Goal: Information Seeking & Learning: Stay updated

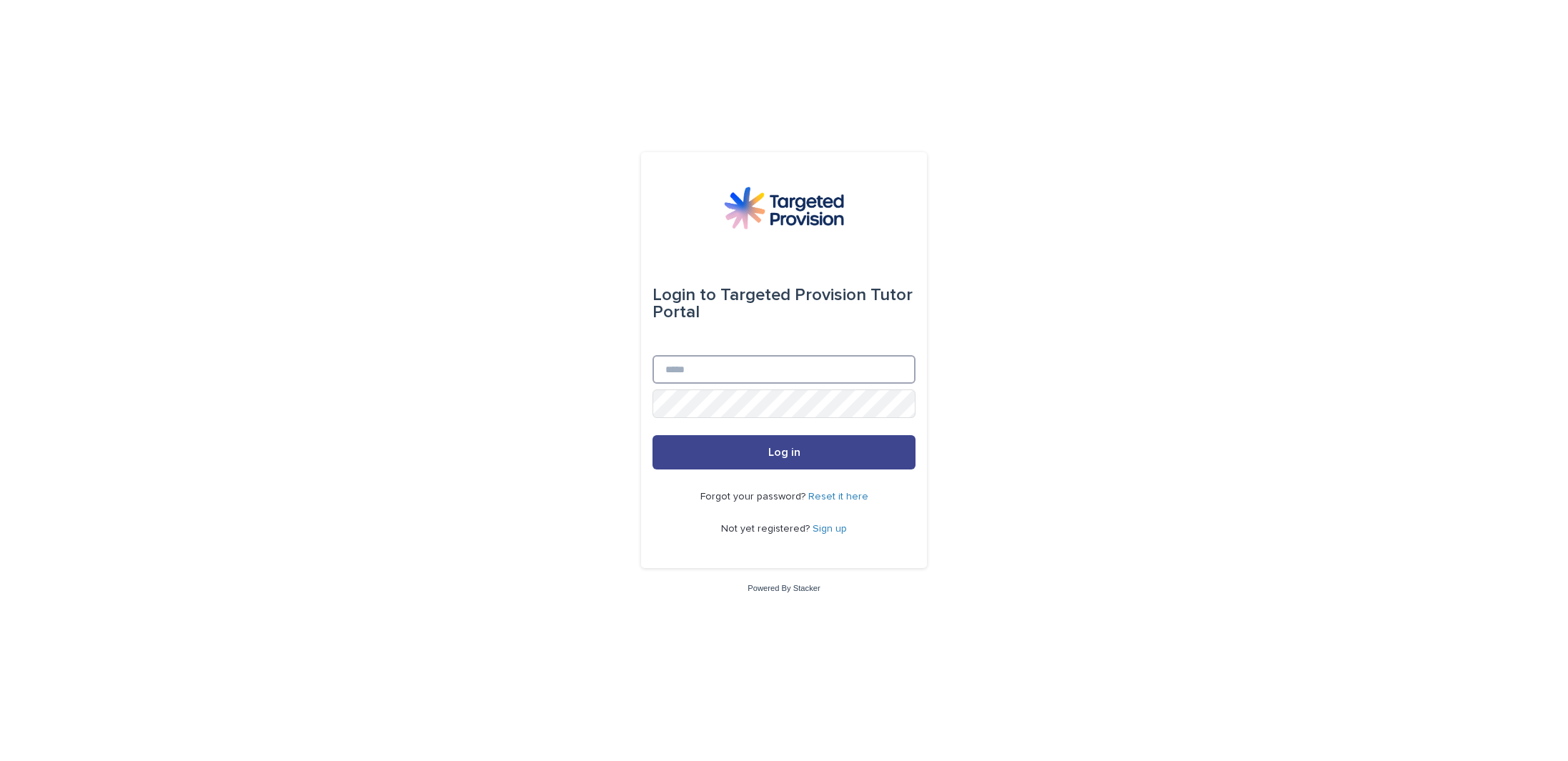
type input "**********"
click at [831, 464] on button "Log in" at bounding box center [784, 451] width 263 height 34
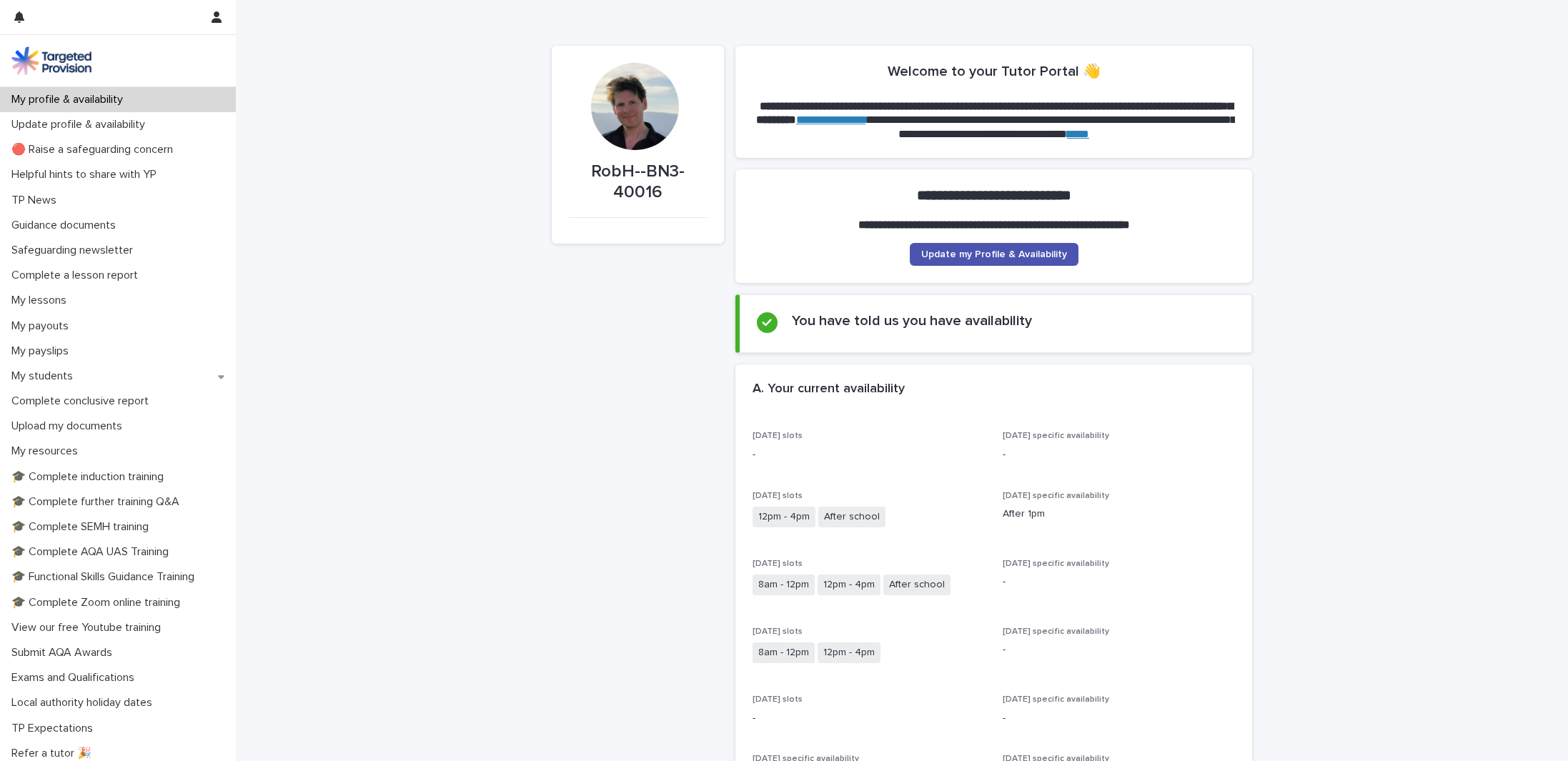
click at [800, 518] on span "12pm - 4pm" at bounding box center [784, 517] width 63 height 20
click at [994, 258] on span "Update my Profile & Availability" at bounding box center [994, 254] width 146 height 10
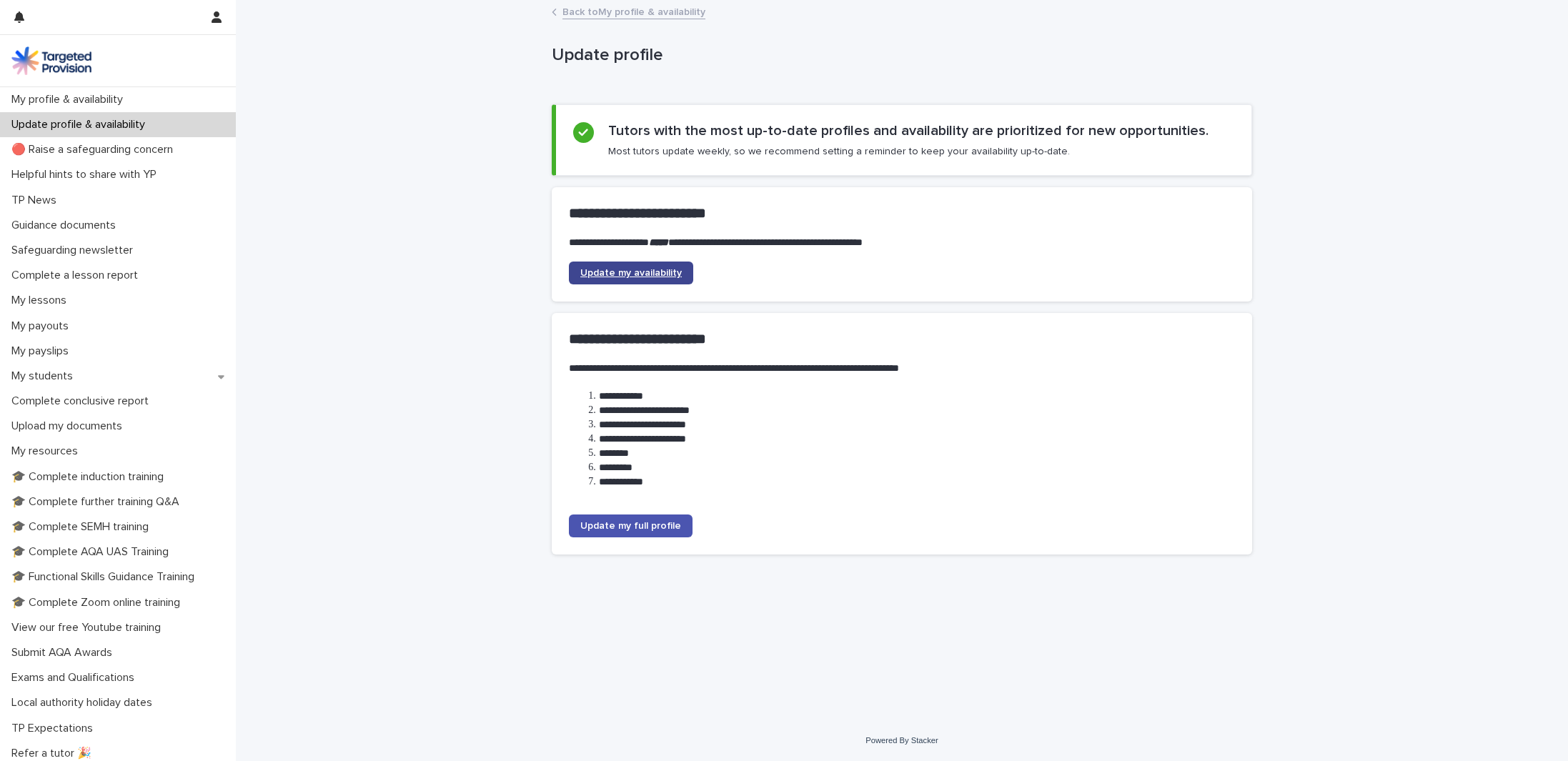
click at [657, 275] on span "Update my availability" at bounding box center [631, 273] width 101 height 10
click at [69, 371] on p "My students" at bounding box center [45, 376] width 79 height 14
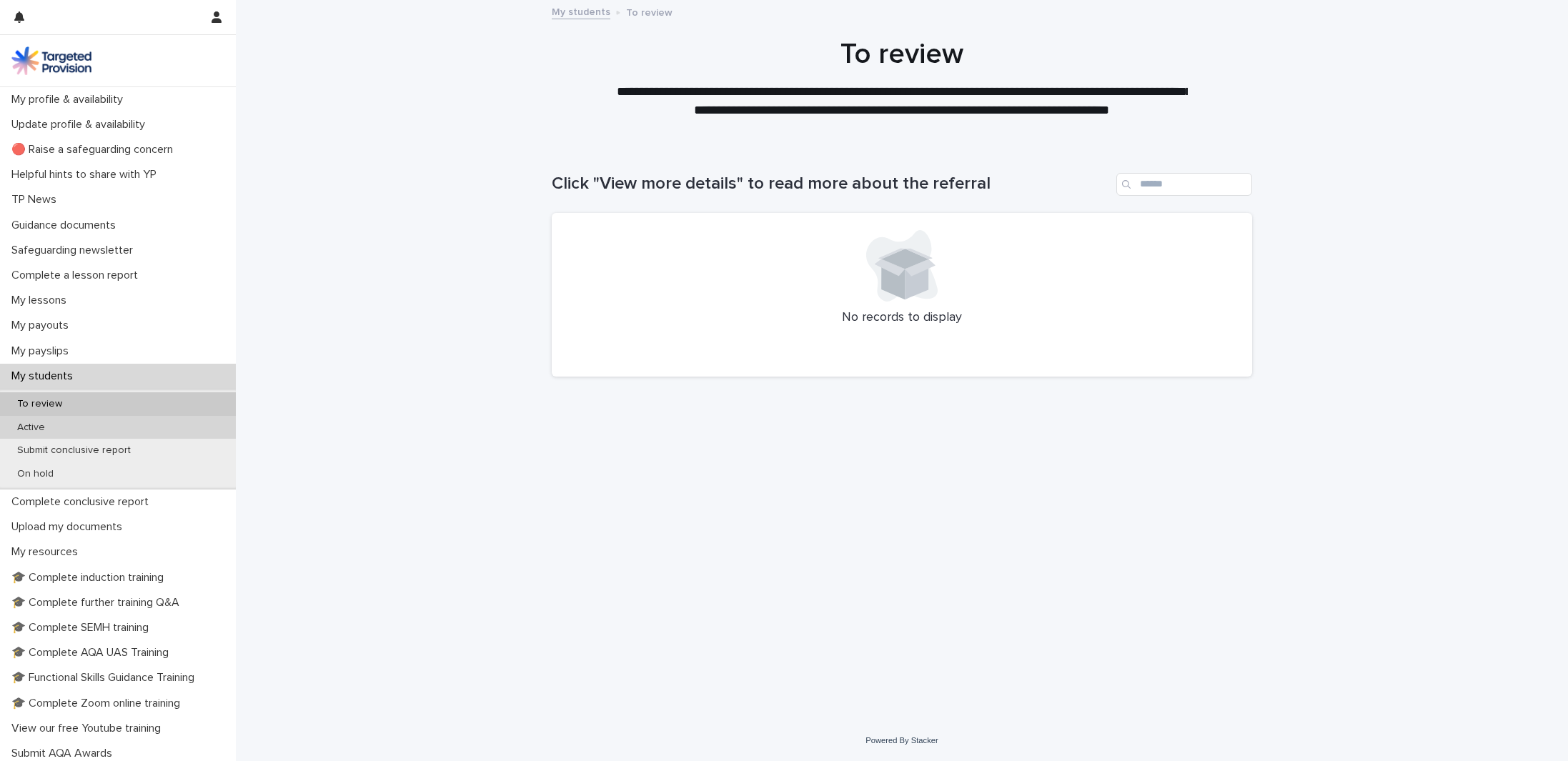
click at [126, 425] on div "Active" at bounding box center [118, 427] width 236 height 23
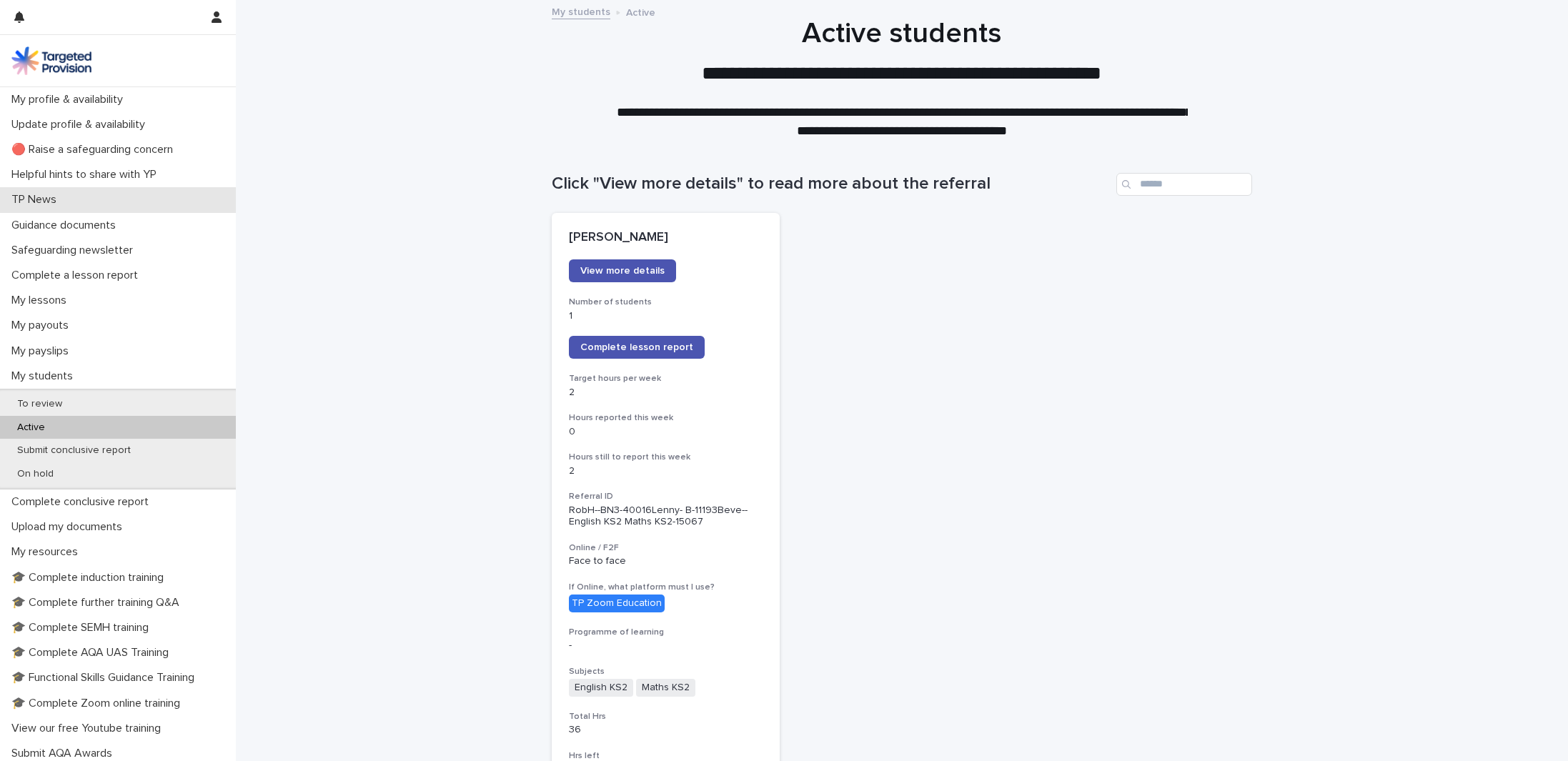
click at [40, 199] on p "TP News" at bounding box center [36, 199] width 62 height 14
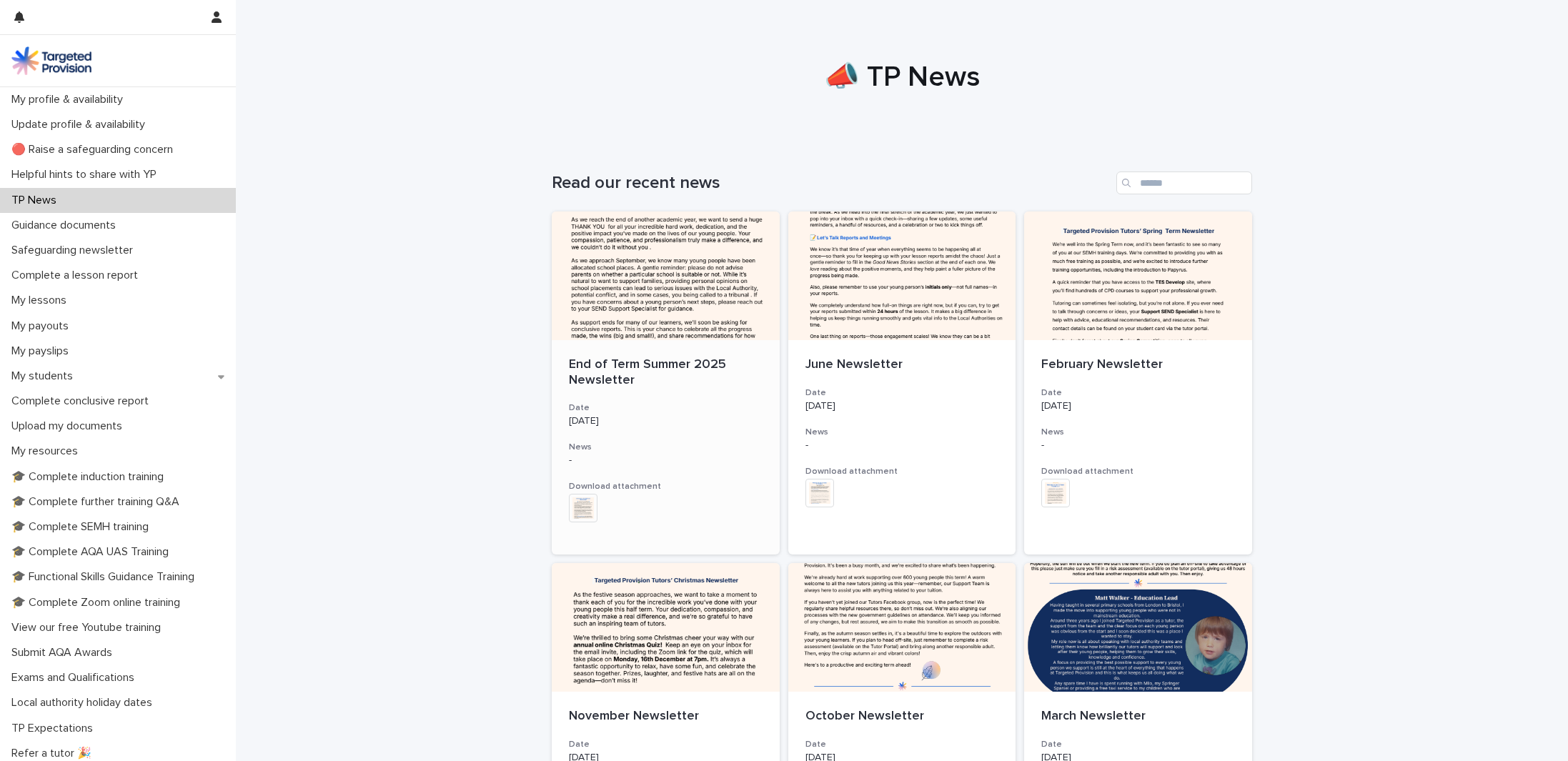
click at [639, 364] on p "End of Term Summer 2025 Newsletter" at bounding box center [666, 372] width 194 height 31
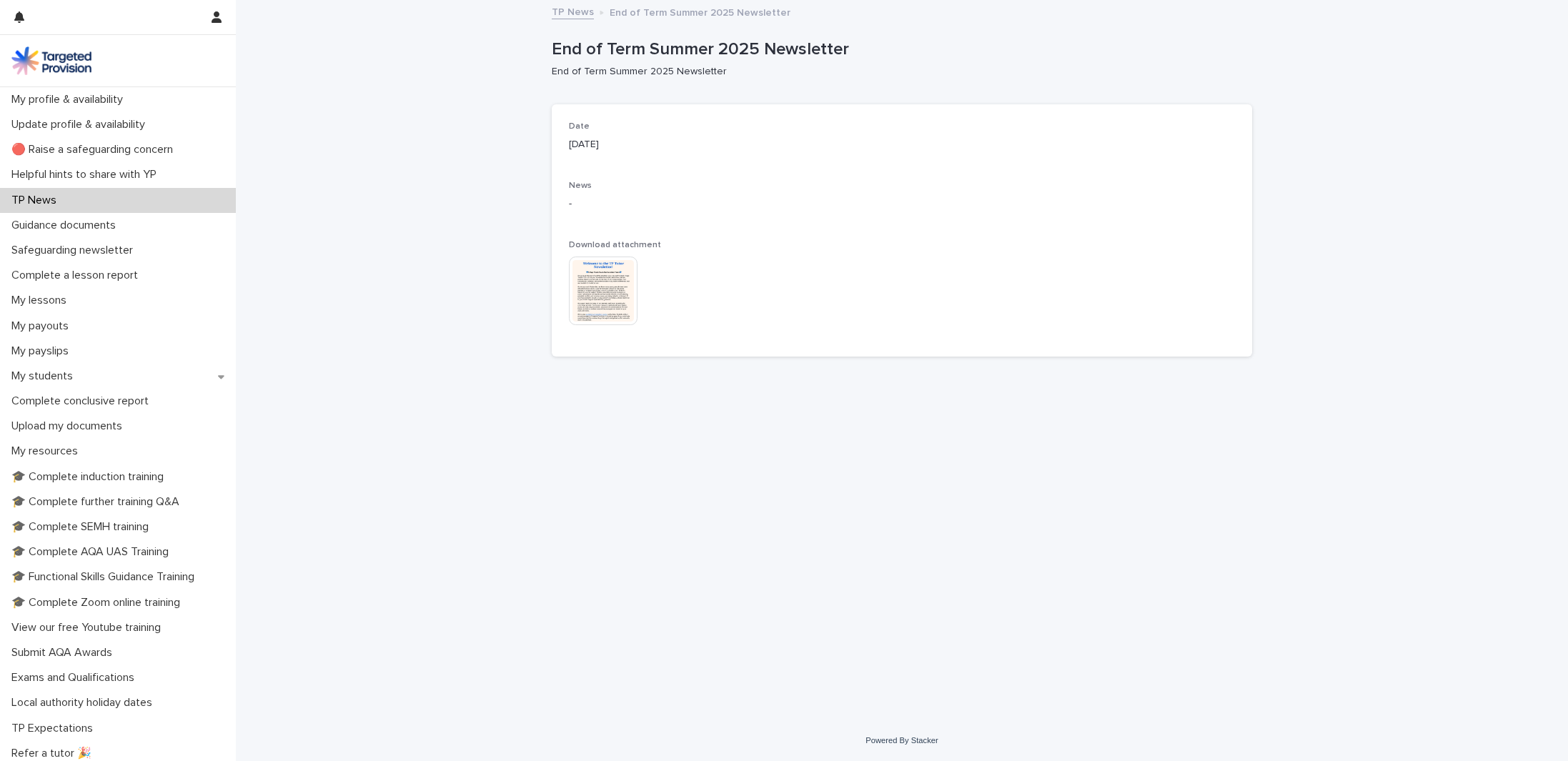
click at [610, 293] on img at bounding box center [604, 291] width 69 height 69
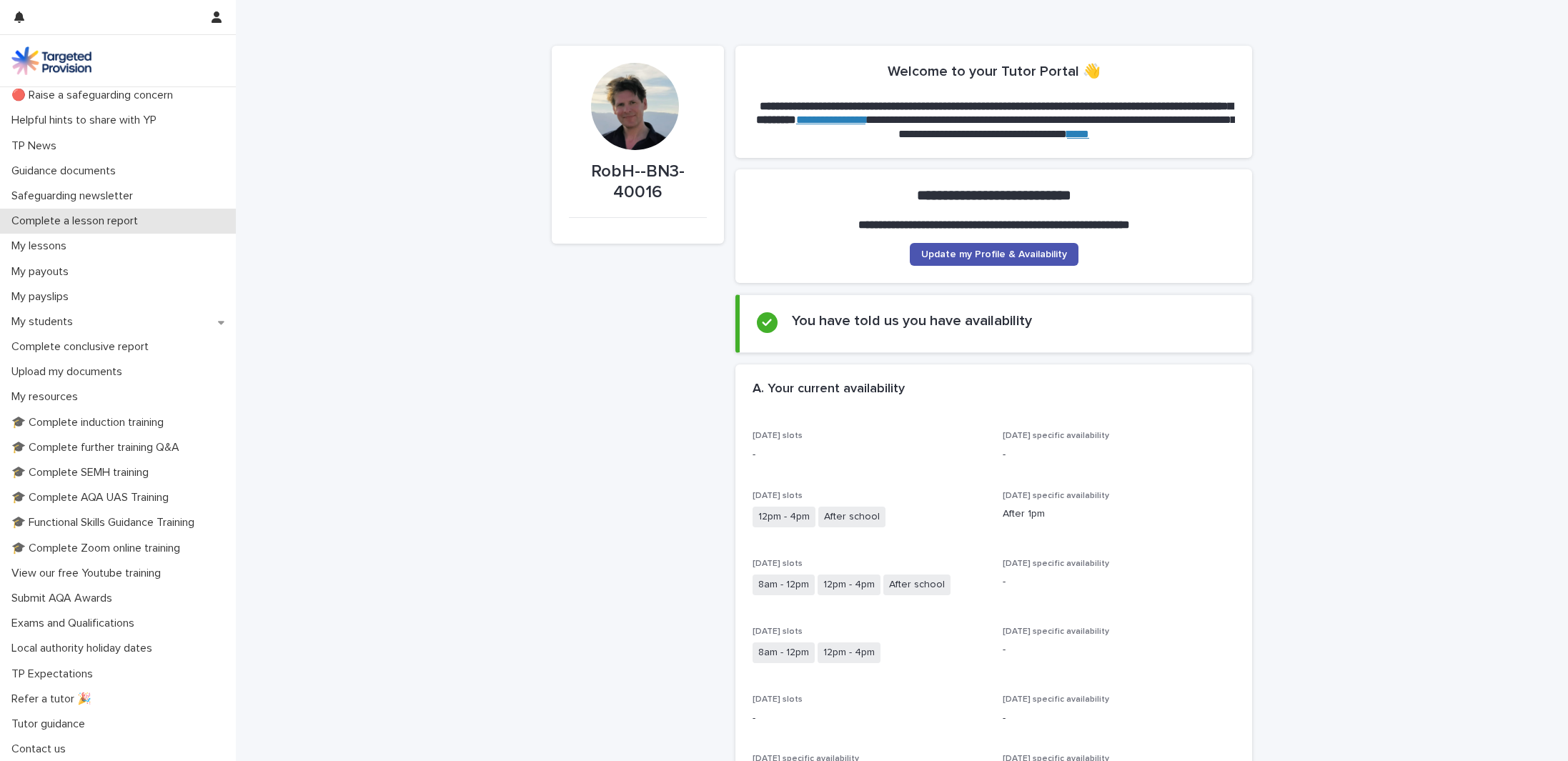
scroll to position [55, 0]
